Goal: Task Accomplishment & Management: Complete application form

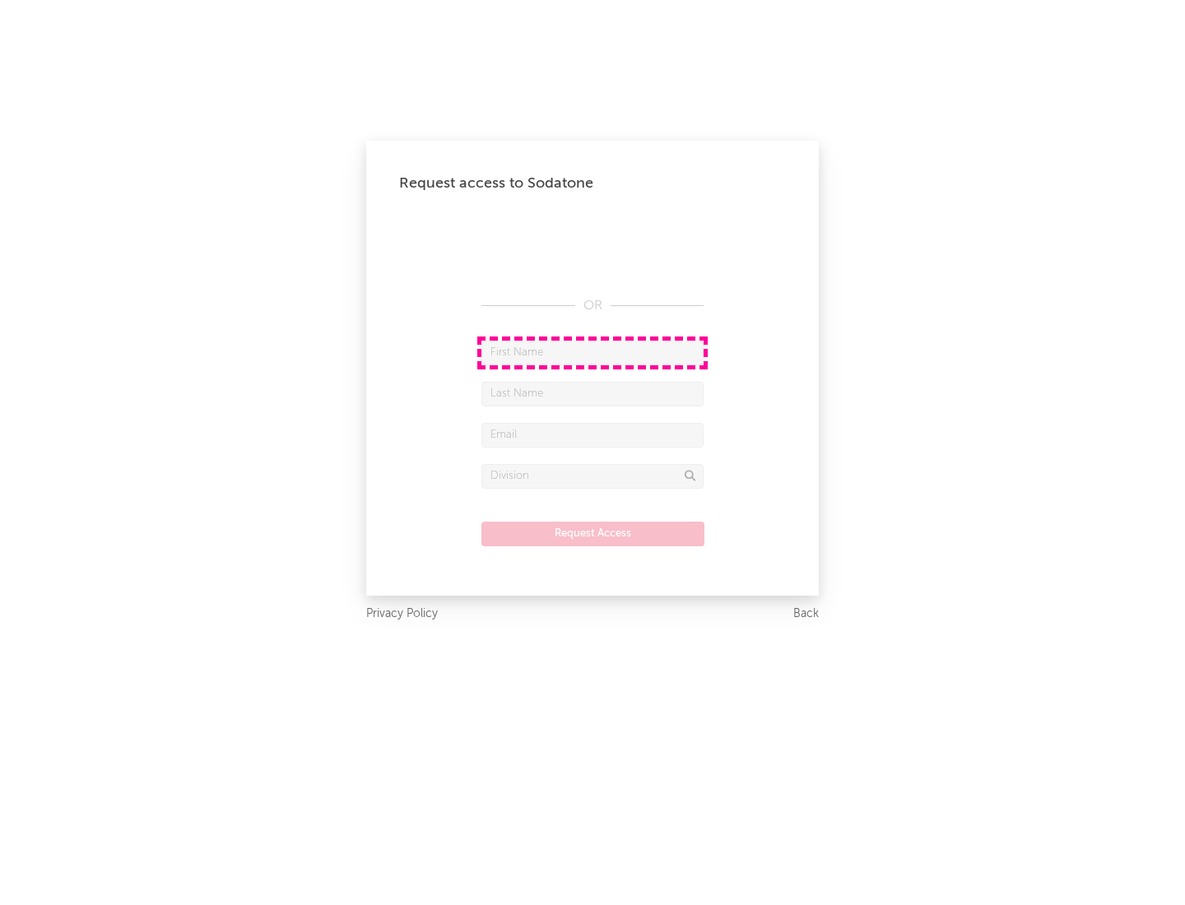
click at [593, 352] on input "text" at bounding box center [592, 353] width 222 height 25
type input "[PERSON_NAME]"
click at [593, 393] on input "text" at bounding box center [592, 394] width 222 height 25
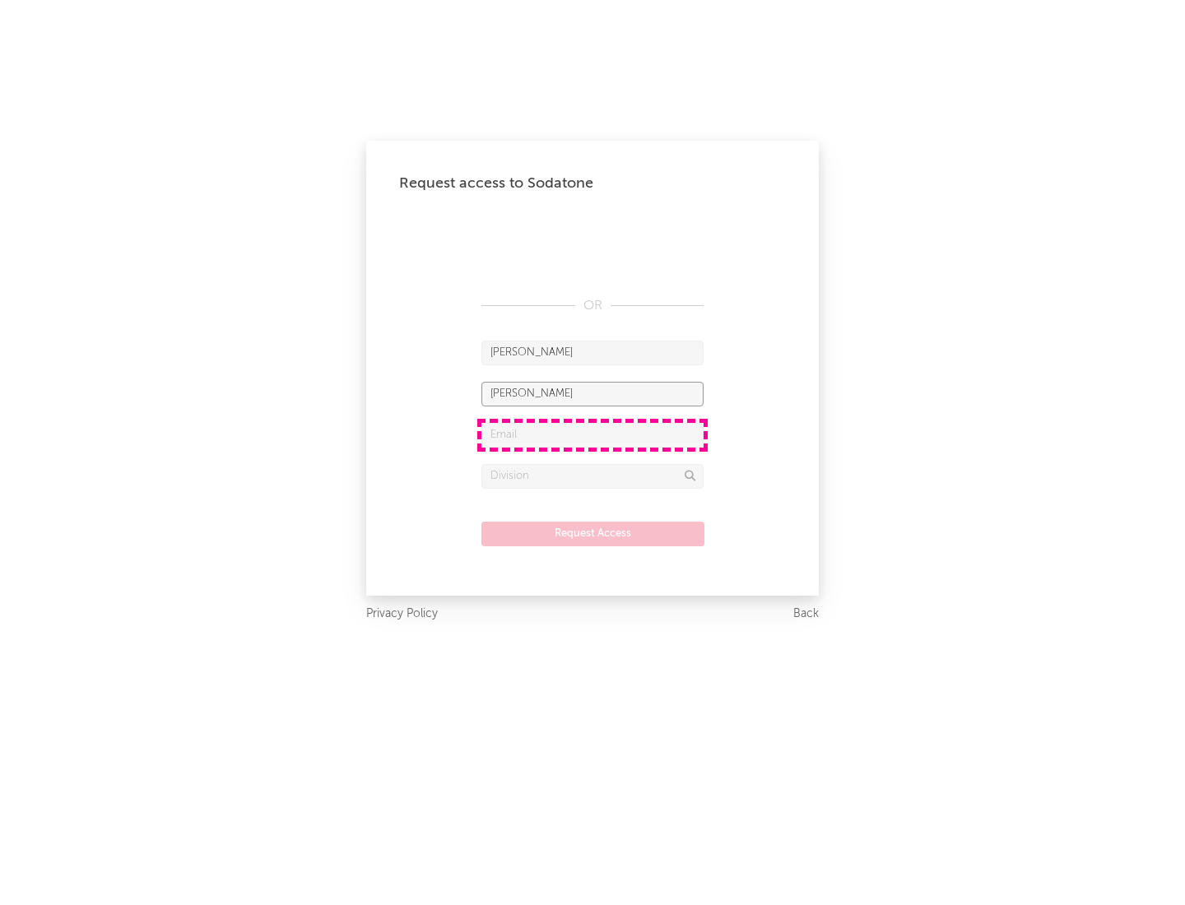
type input "[PERSON_NAME]"
click at [593, 435] on input "text" at bounding box center [592, 435] width 222 height 25
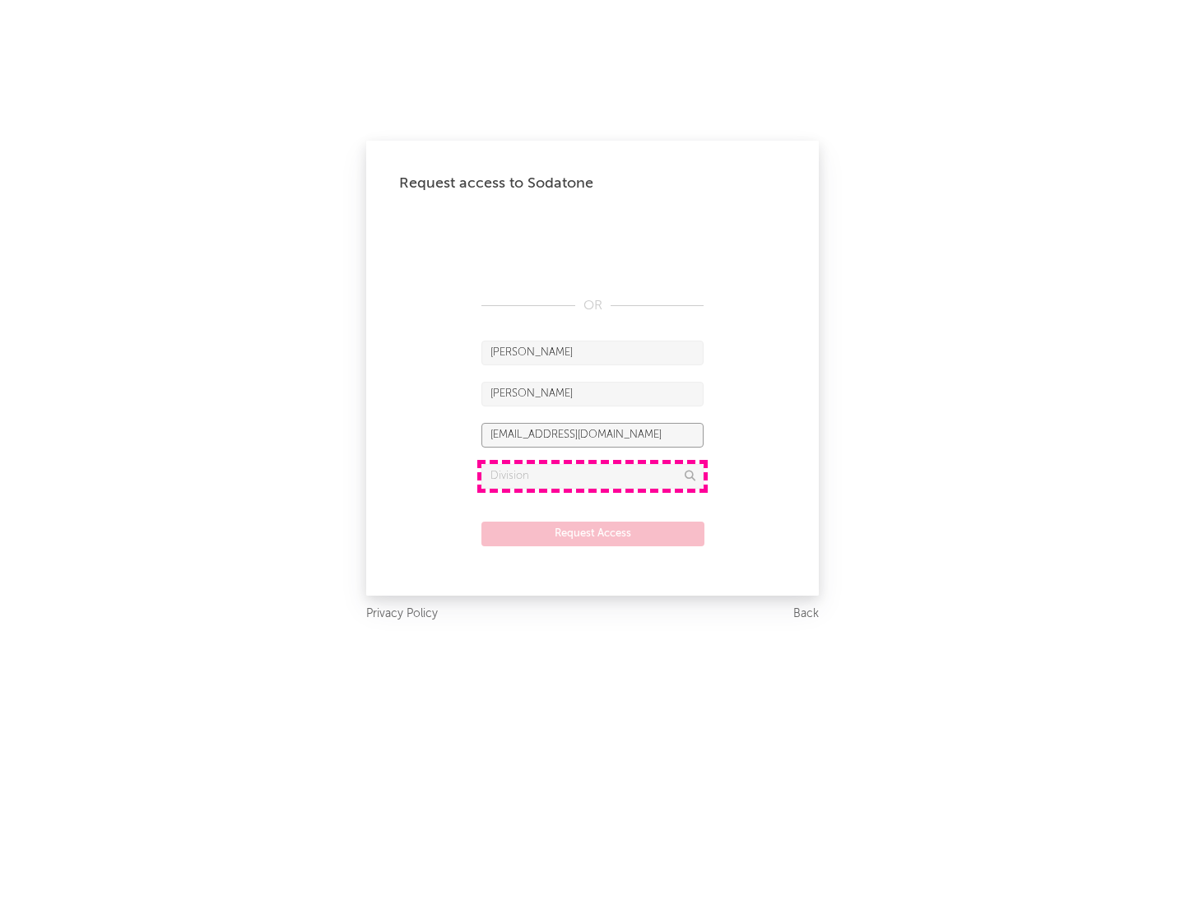
type input "[EMAIL_ADDRESS][DOMAIN_NAME]"
click at [593, 476] on input "text" at bounding box center [592, 476] width 222 height 25
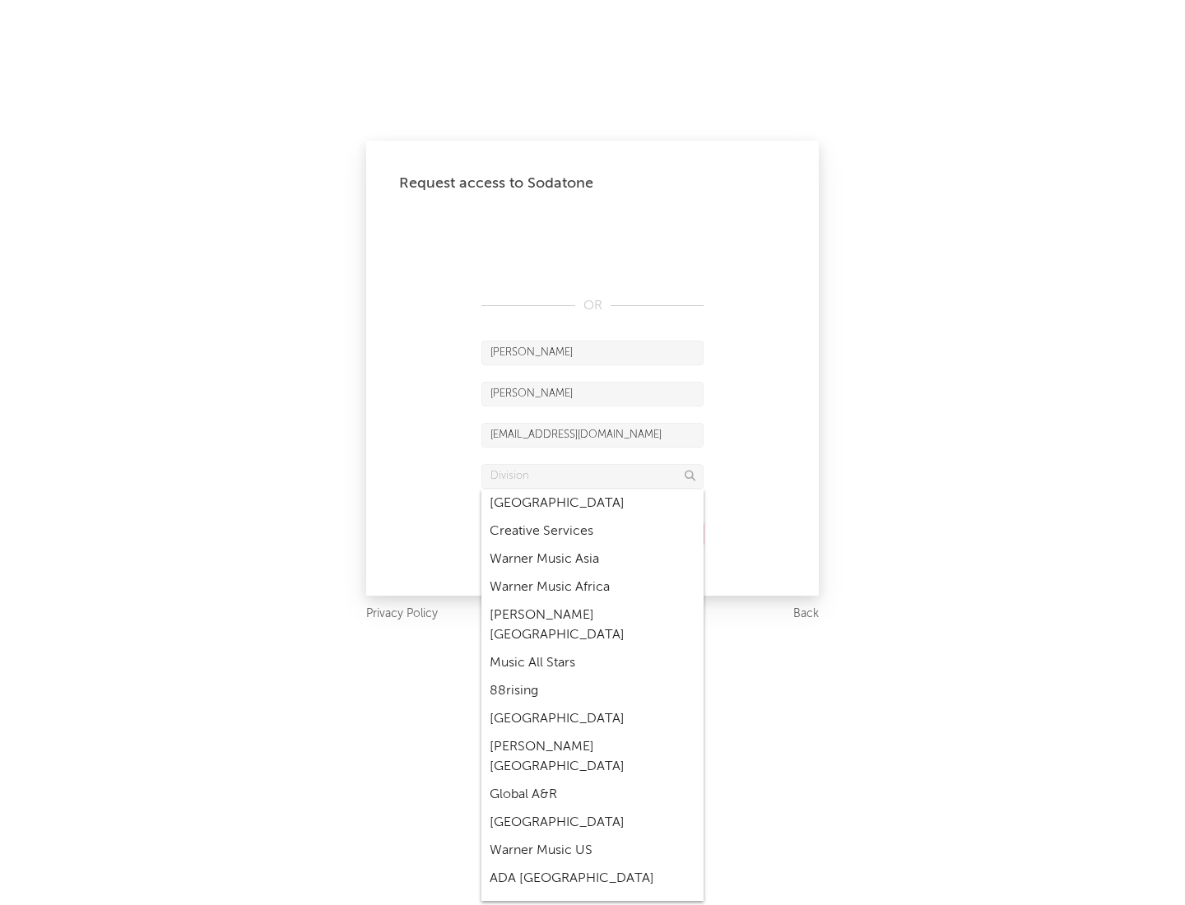
click at [593, 649] on div "Music All Stars" at bounding box center [592, 663] width 222 height 28
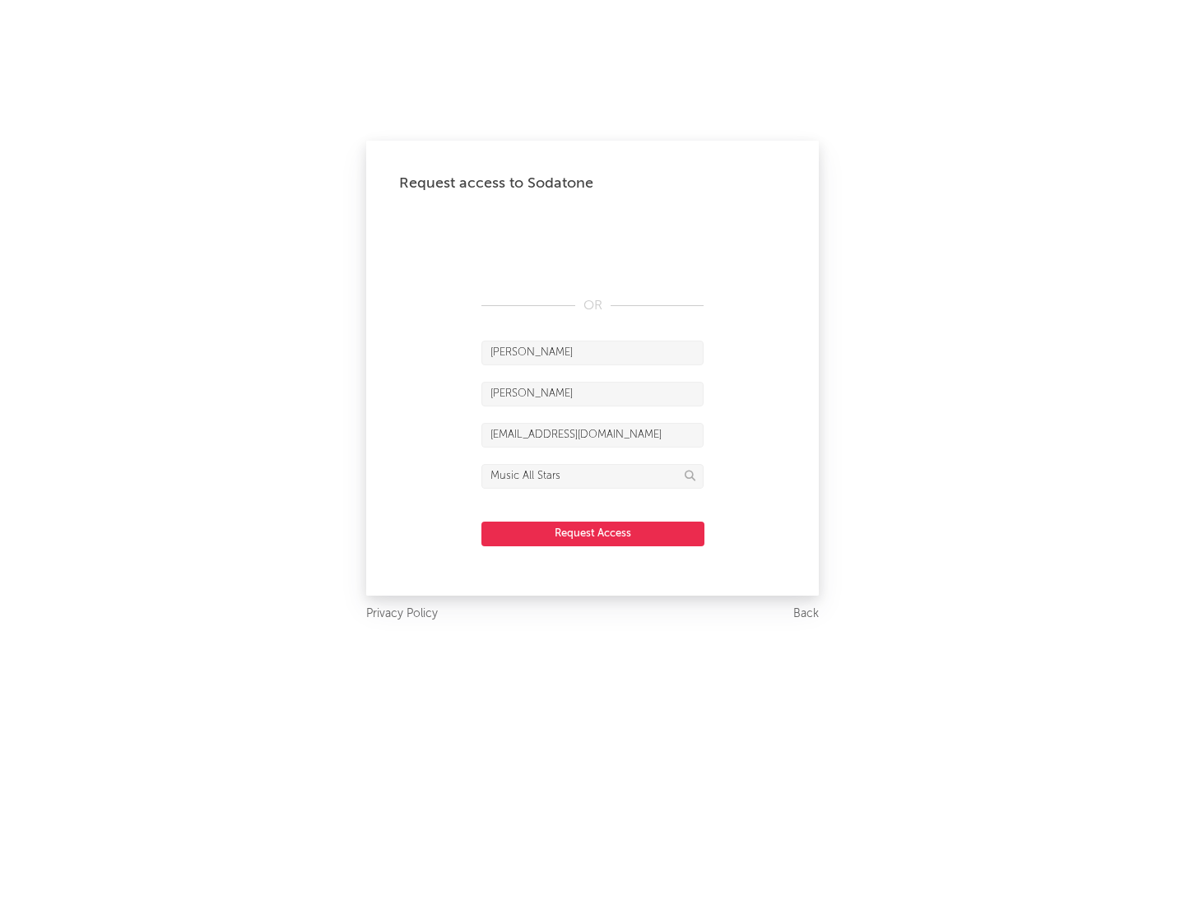
type input "Music All Stars"
click at [593, 533] on button "Request Access" at bounding box center [592, 534] width 223 height 25
